Goal: Task Accomplishment & Management: Manage account settings

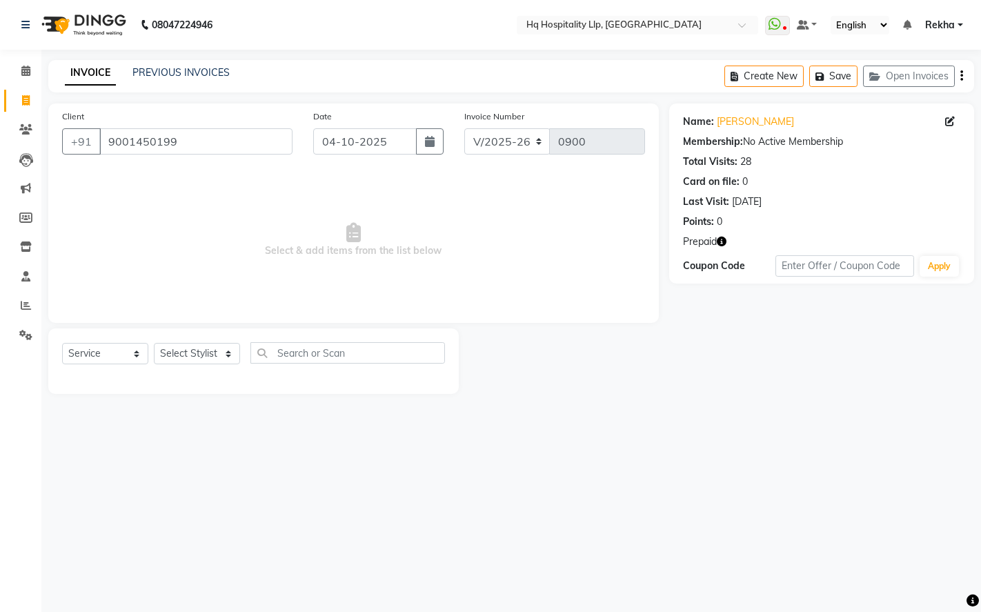
select select "7197"
select select "service"
click at [21, 63] on span at bounding box center [26, 71] width 24 height 16
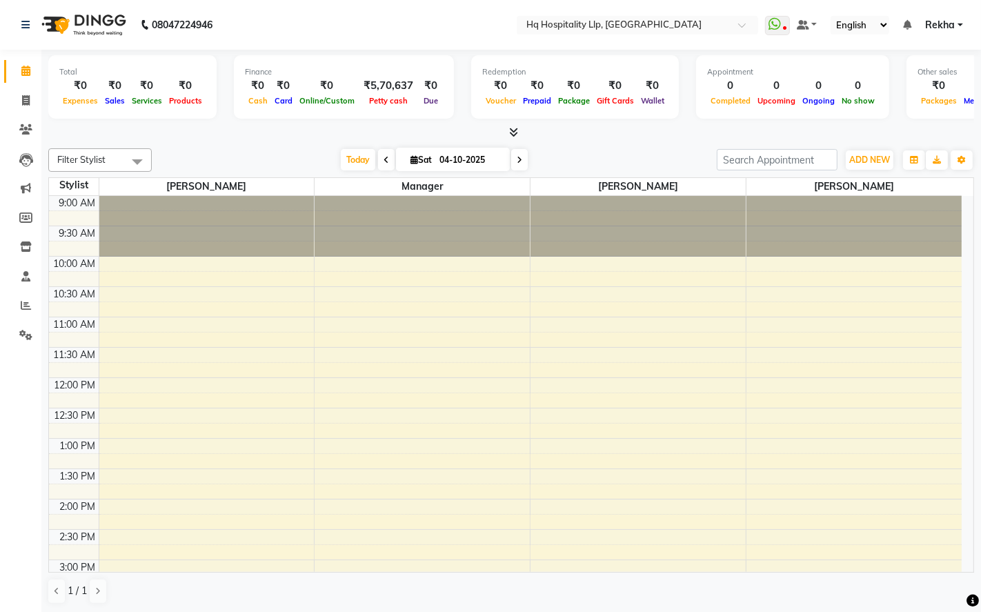
click at [640, 275] on div "9:00 AM 9:30 AM 10:00 AM 10:30 AM 11:00 AM 11:30 AM 12:00 PM 12:30 PM 1:00 PM 1…" at bounding box center [505, 590] width 913 height 788
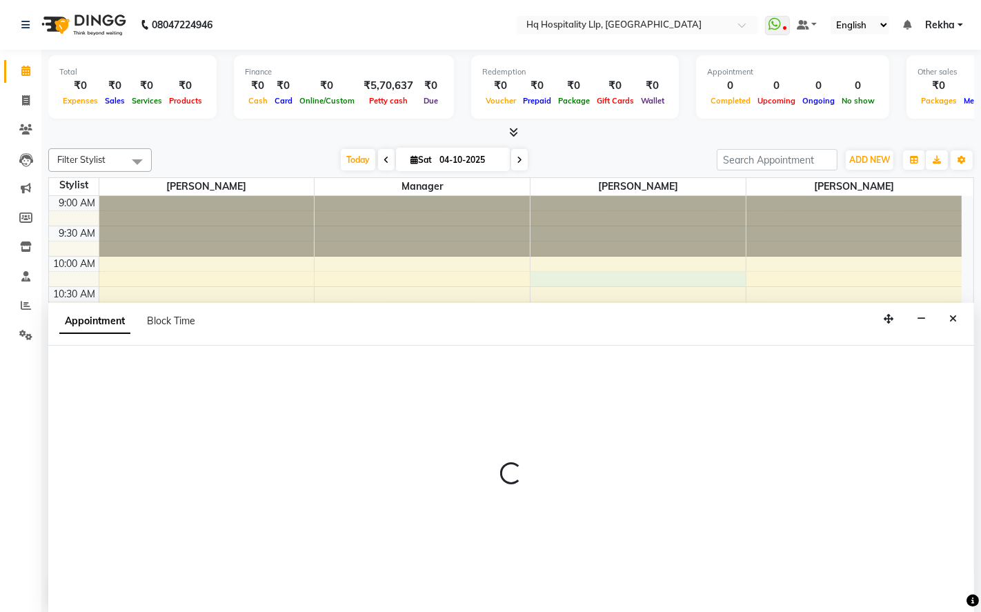
select select "87140"
select select "615"
select select "tentative"
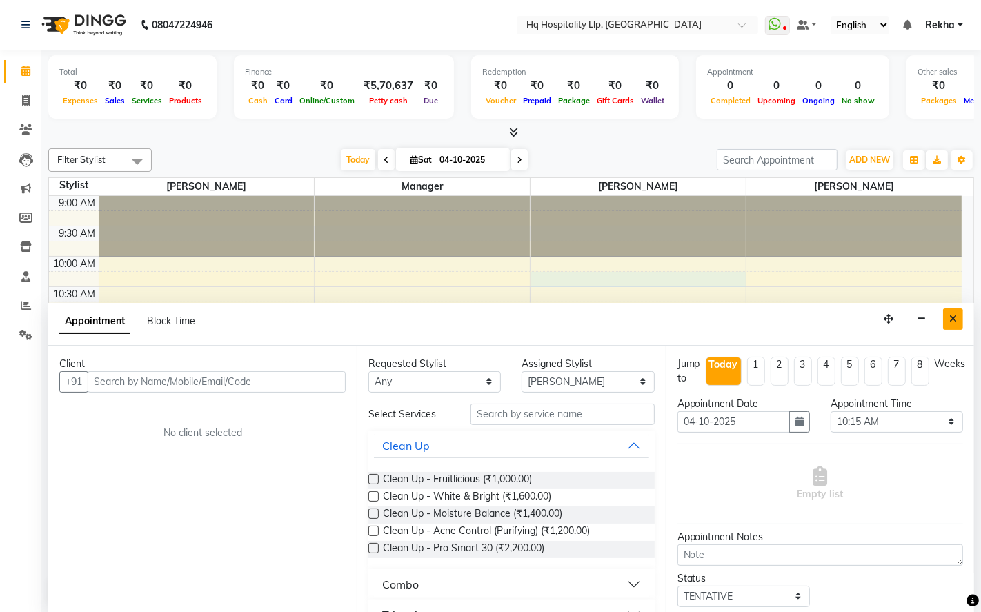
click at [956, 314] on icon "Close" at bounding box center [953, 319] width 8 height 10
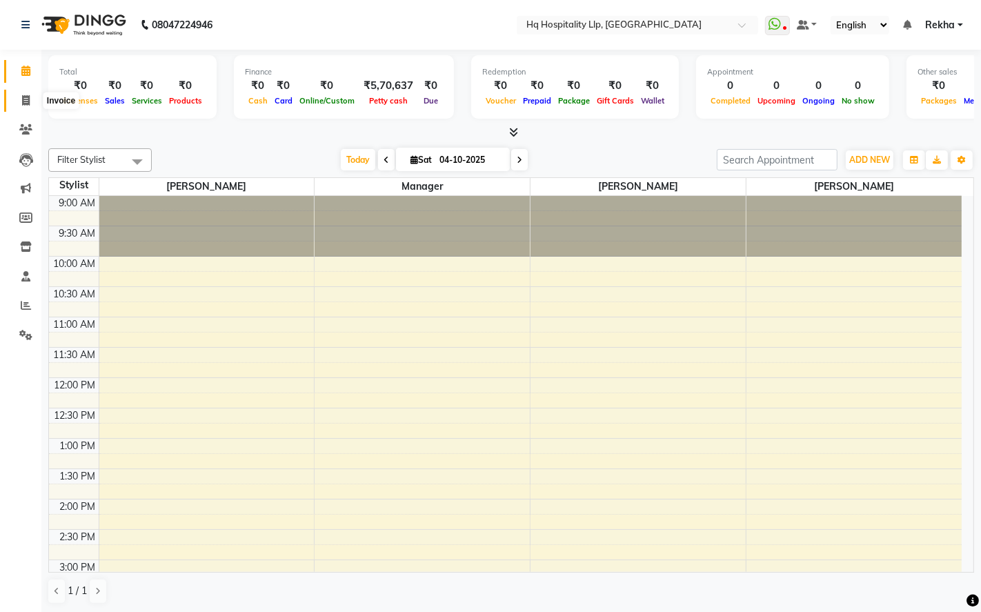
click at [29, 100] on icon at bounding box center [26, 100] width 8 height 10
select select "service"
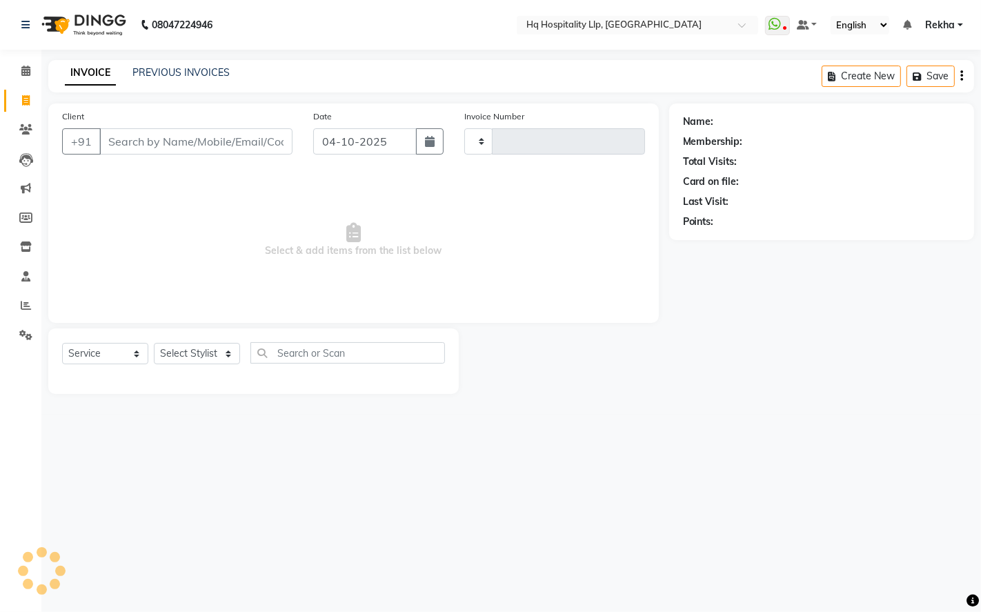
type input "0900"
select select "7197"
click at [201, 70] on link "PREVIOUS INVOICES" at bounding box center [180, 72] width 97 height 12
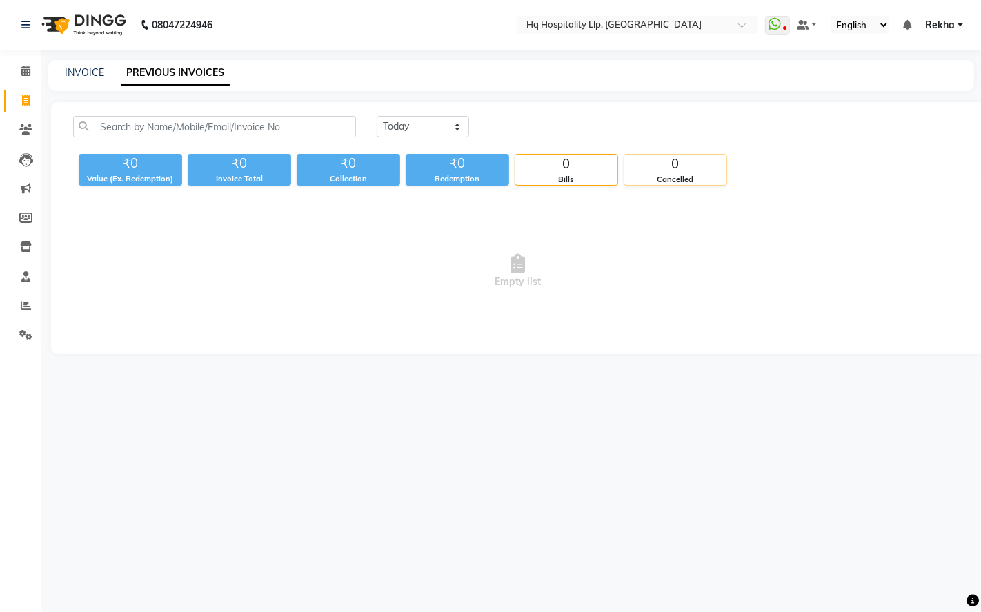
click at [694, 171] on div "0" at bounding box center [675, 164] width 102 height 19
click at [499, 175] on div "Redemption" at bounding box center [457, 179] width 103 height 12
click at [687, 181] on div "Cancelled" at bounding box center [675, 180] width 102 height 12
click at [37, 67] on span at bounding box center [26, 71] width 24 height 16
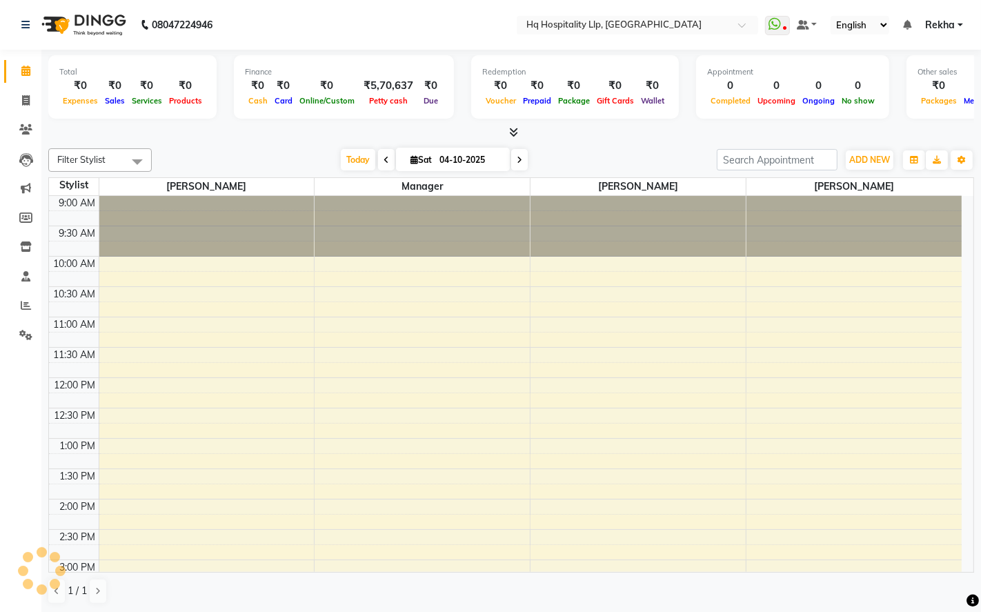
scroll to position [390, 0]
